Goal: Find specific page/section: Find specific page/section

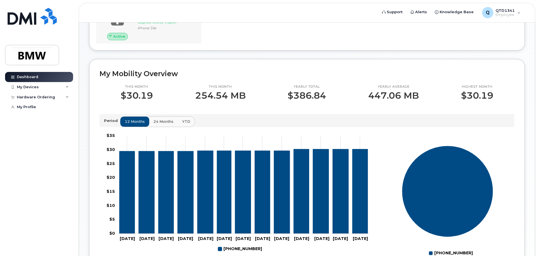
scroll to position [56, 0]
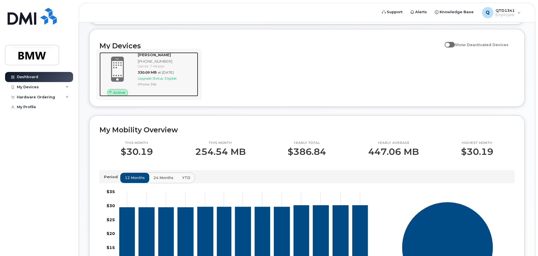
click at [153, 74] on span "330.09 MB" at bounding box center [147, 72] width 19 height 4
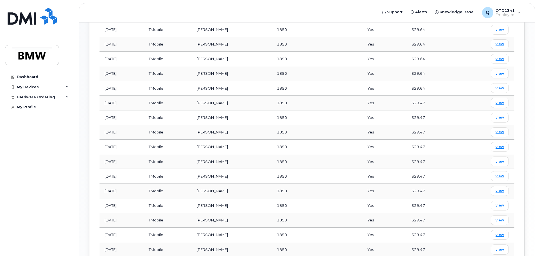
scroll to position [371, 0]
